Goal: Find contact information: Find contact information

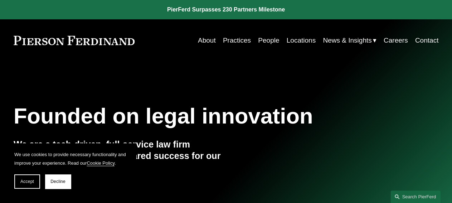
click at [272, 43] on link "People" at bounding box center [268, 41] width 21 height 14
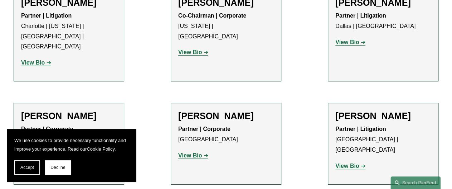
scroll to position [6091, 0]
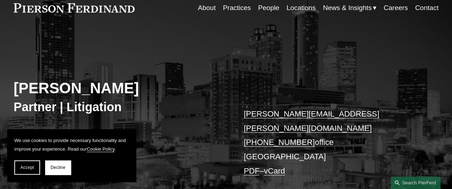
scroll to position [32, 0]
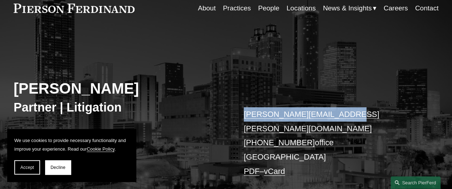
drag, startPoint x: 345, startPoint y: 115, endPoint x: 239, endPoint y: 116, distance: 106.3
click at [239, 116] on div "David L. Pardue Partner | Litigation david.pardue@pierferd.com +1.678.214.3293 …" at bounding box center [226, 119] width 452 height 153
copy link "david.pardue@pierferd.com"
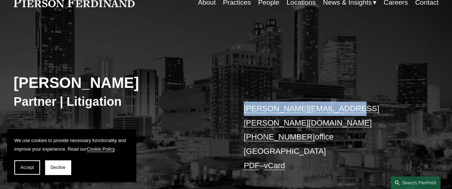
scroll to position [0, 0]
